Goal: Task Accomplishment & Management: Manage account settings

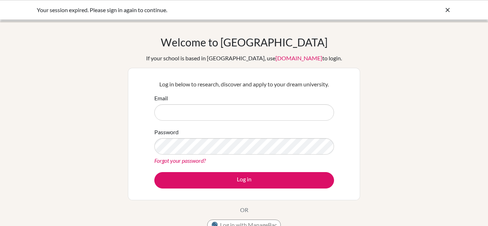
click at [447, 8] on icon at bounding box center [447, 9] width 7 height 7
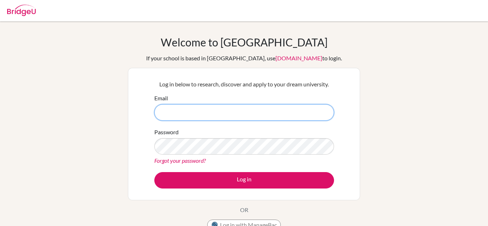
click at [212, 113] on input "Email" at bounding box center [244, 112] width 180 height 16
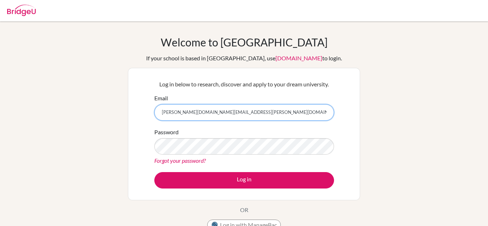
type input "[PERSON_NAME][DOMAIN_NAME][EMAIL_ADDRESS][PERSON_NAME][DOMAIN_NAME]"
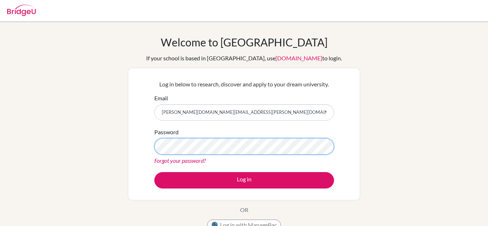
click at [154, 172] on button "Log in" at bounding box center [244, 180] width 180 height 16
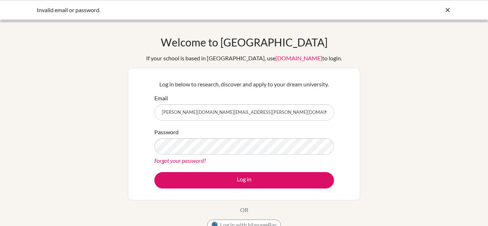
click at [194, 160] on link "Forgot your password?" at bounding box center [179, 160] width 51 height 7
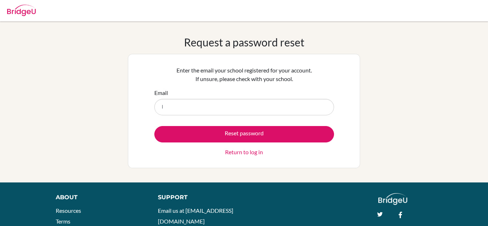
type input "[PERSON_NAME][DOMAIN_NAME][EMAIL_ADDRESS][PERSON_NAME][DOMAIN_NAME]"
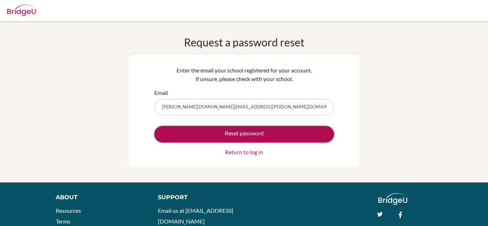
click at [202, 131] on button "Reset password" at bounding box center [244, 134] width 180 height 16
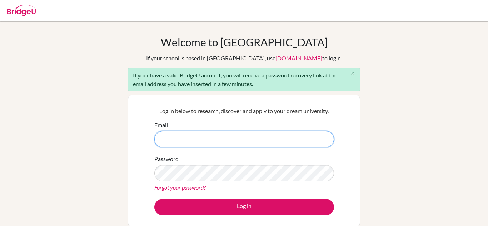
click at [196, 139] on input "Email" at bounding box center [244, 139] width 180 height 16
type input "[PERSON_NAME][DOMAIN_NAME][EMAIL_ADDRESS][PERSON_NAME][DOMAIN_NAME]"
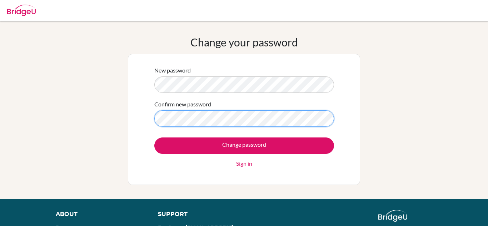
click at [154, 138] on input "Change password" at bounding box center [244, 146] width 180 height 16
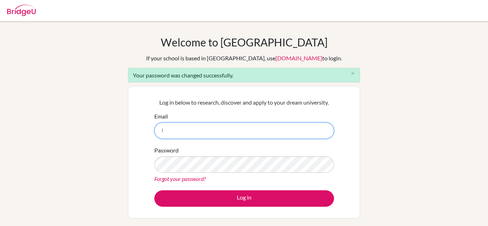
type input "[PERSON_NAME][DOMAIN_NAME][EMAIL_ADDRESS][PERSON_NAME][DOMAIN_NAME]"
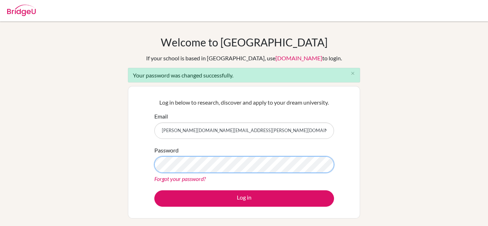
click at [154, 190] on button "Log in" at bounding box center [244, 198] width 180 height 16
